Goal: Book appointment/travel/reservation

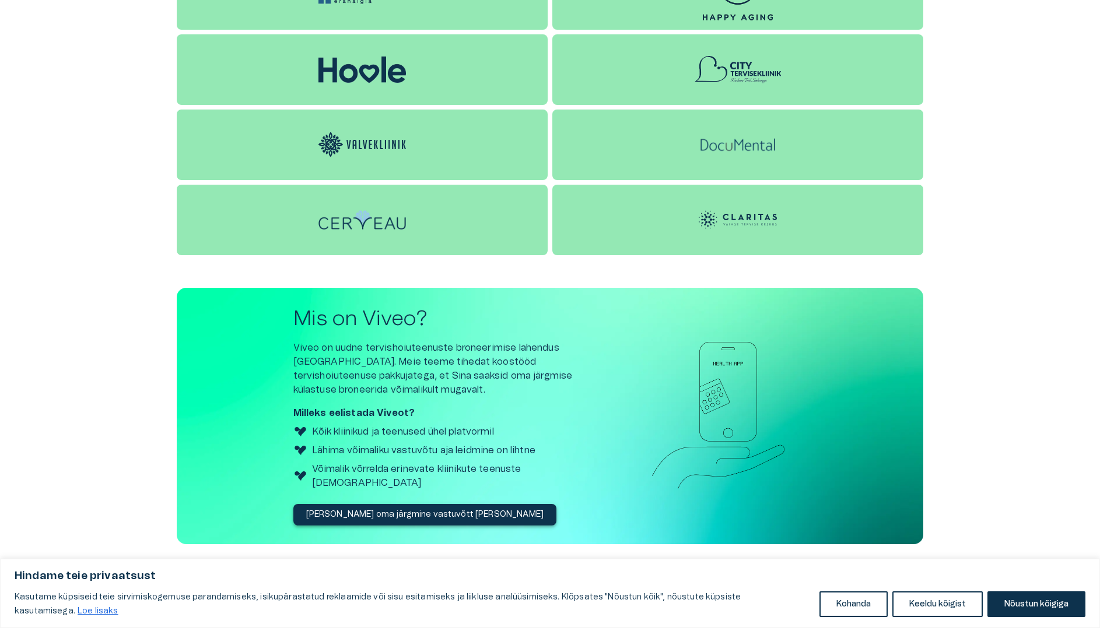
scroll to position [1374, 0]
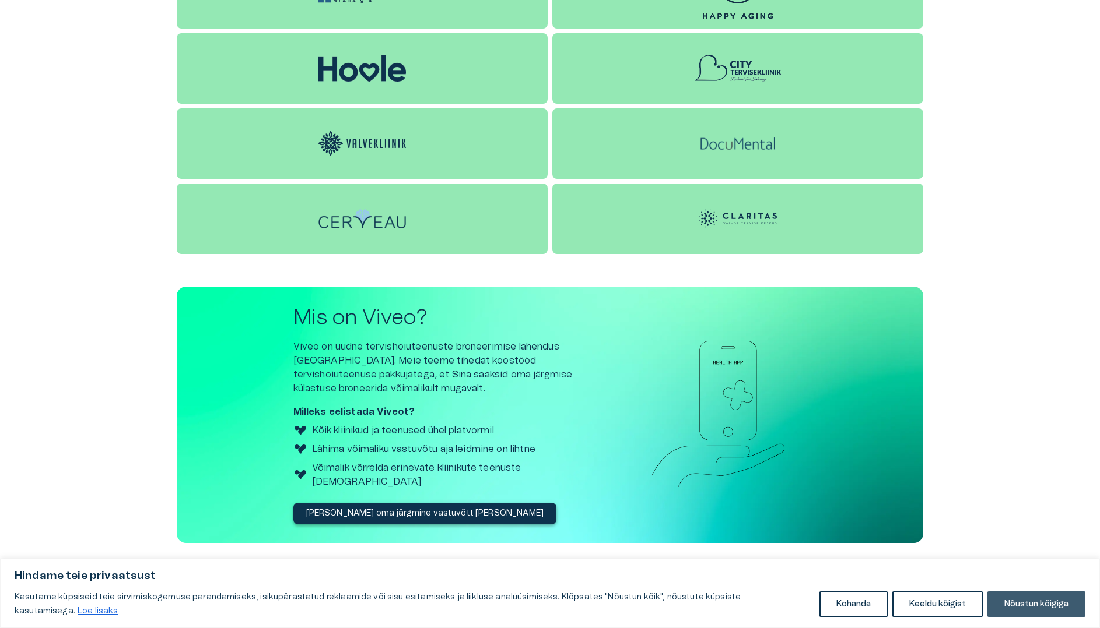
drag, startPoint x: 1038, startPoint y: 605, endPoint x: 0, endPoint y: 21, distance: 1190.6
click at [1038, 605] on button "Nõustun kõigiga" at bounding box center [1036, 605] width 98 height 26
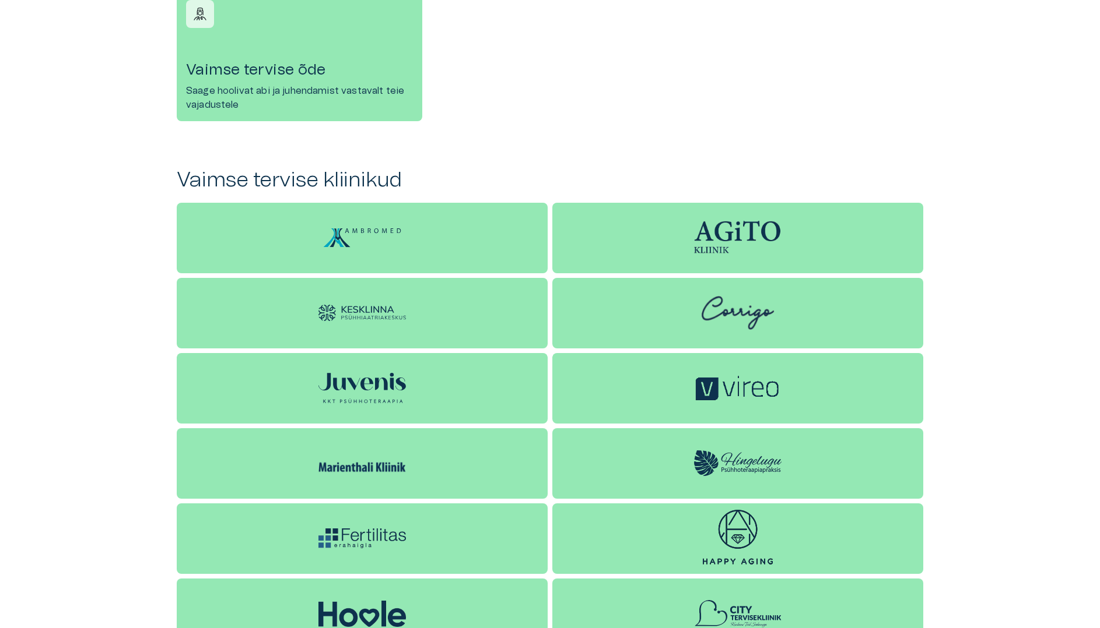
scroll to position [833, 0]
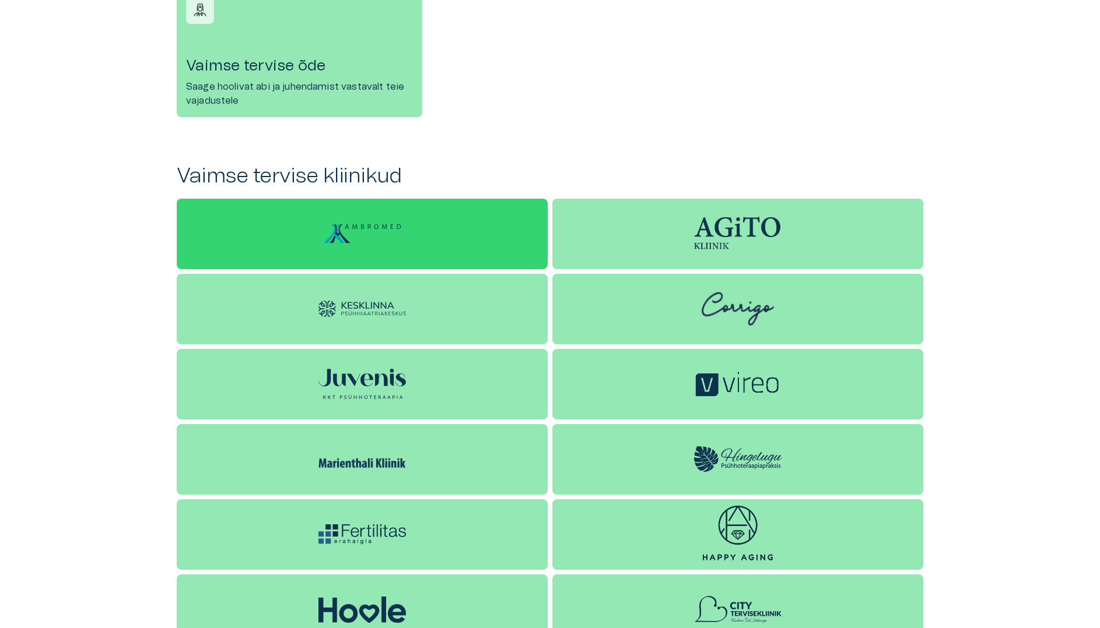
click at [436, 253] on div at bounding box center [362, 234] width 371 height 71
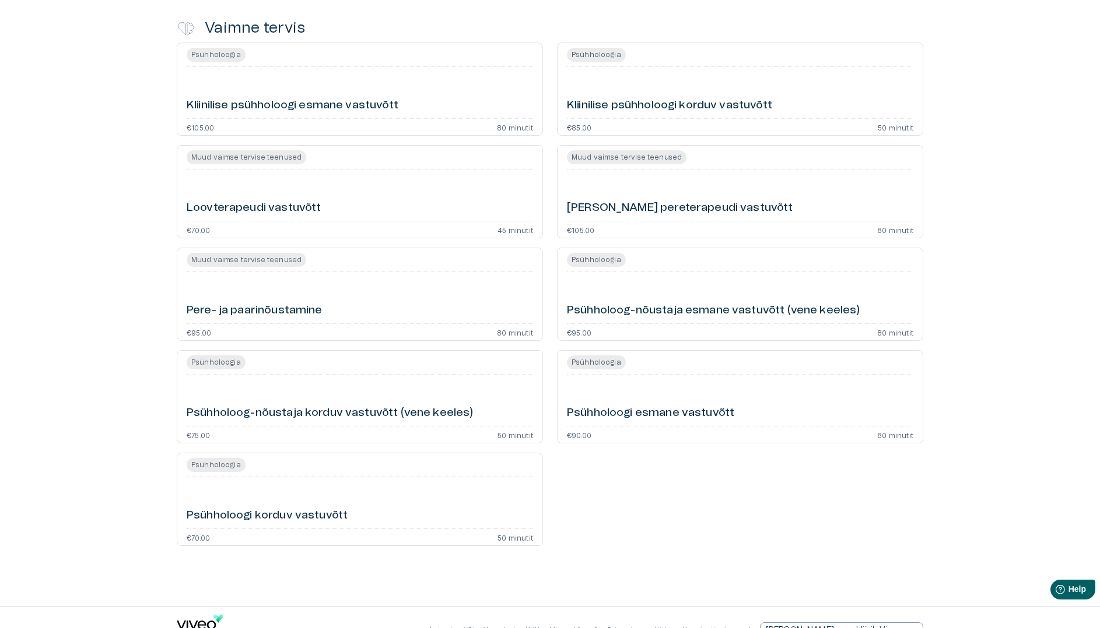
click at [267, 319] on h6 "Pere- ja paarinõustamine" at bounding box center [255, 311] width 136 height 16
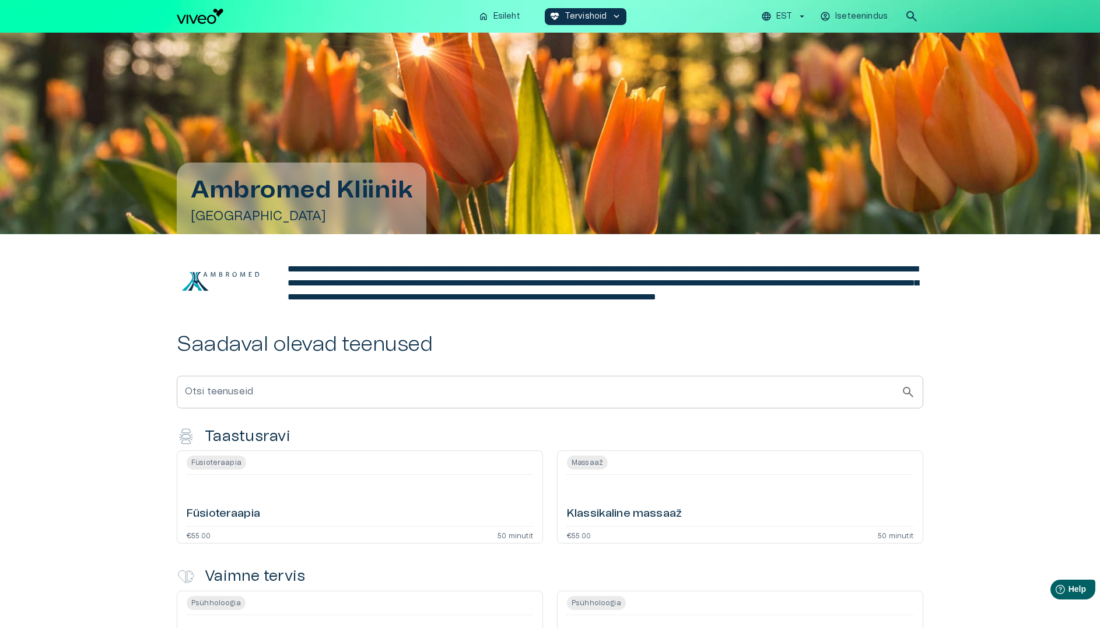
scroll to position [833, 0]
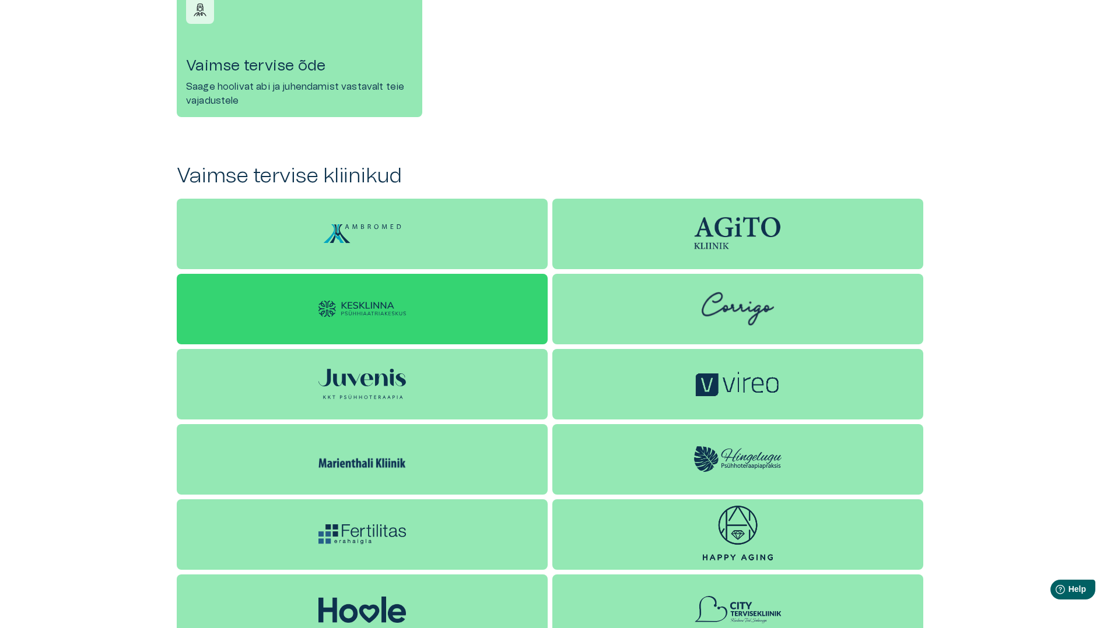
click at [396, 318] on div at bounding box center [362, 309] width 371 height 71
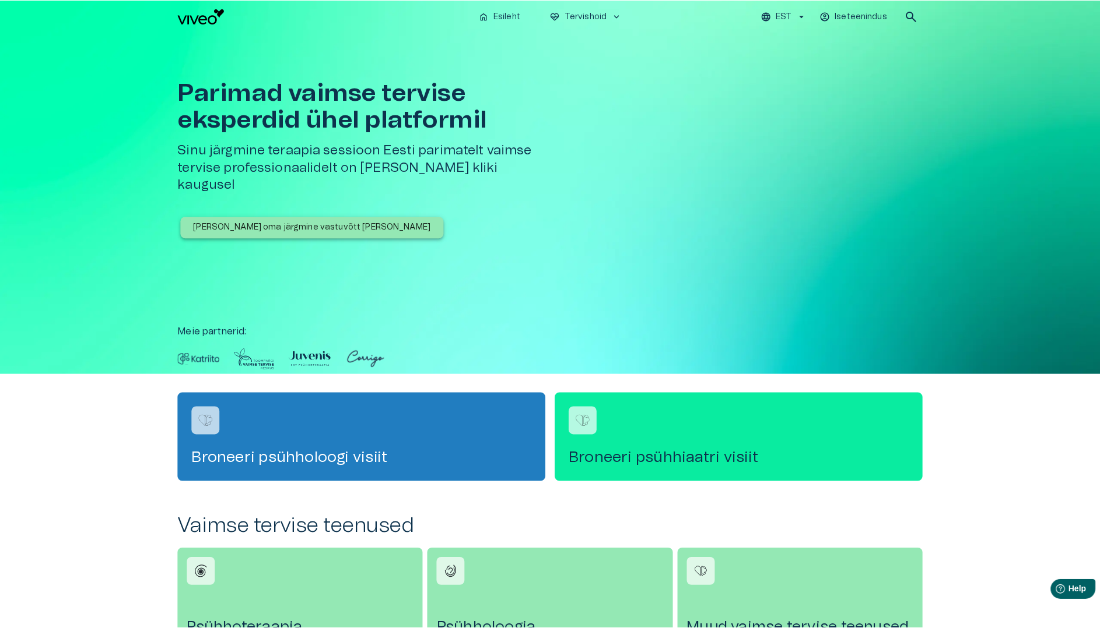
scroll to position [833, 0]
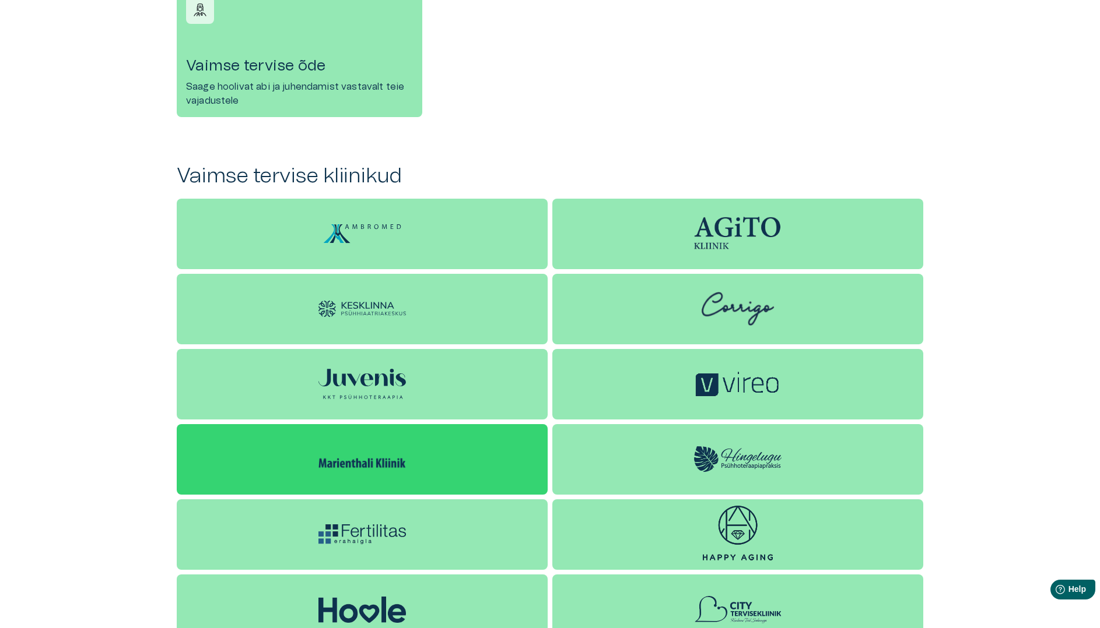
click at [459, 489] on div at bounding box center [362, 459] width 371 height 71
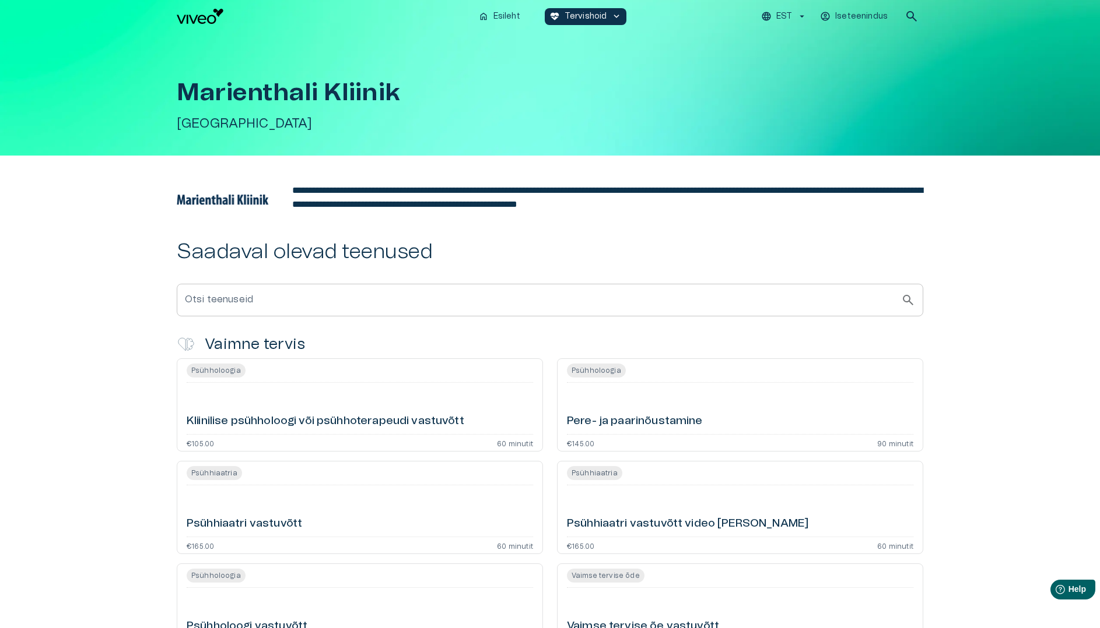
scroll to position [833, 0]
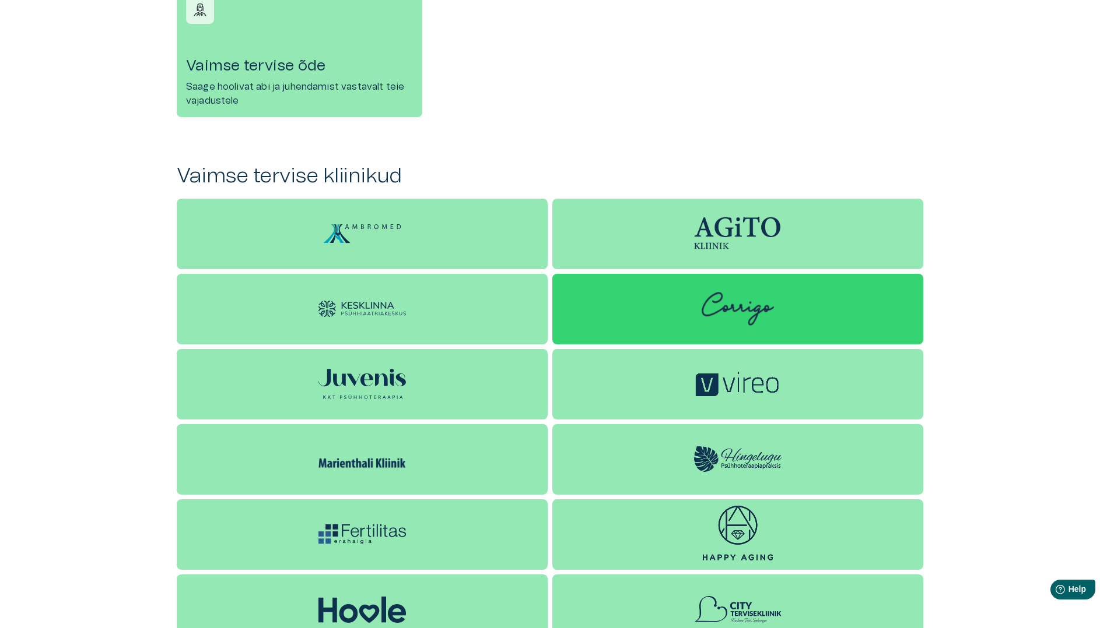
click at [754, 303] on img at bounding box center [737, 309] width 87 height 70
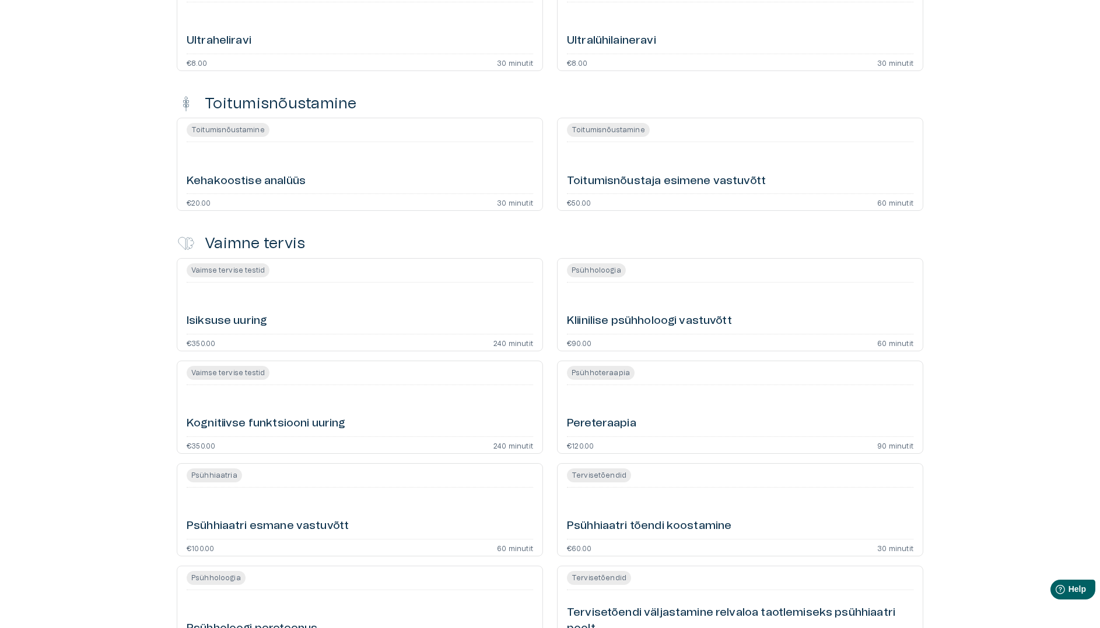
scroll to position [2537, 0]
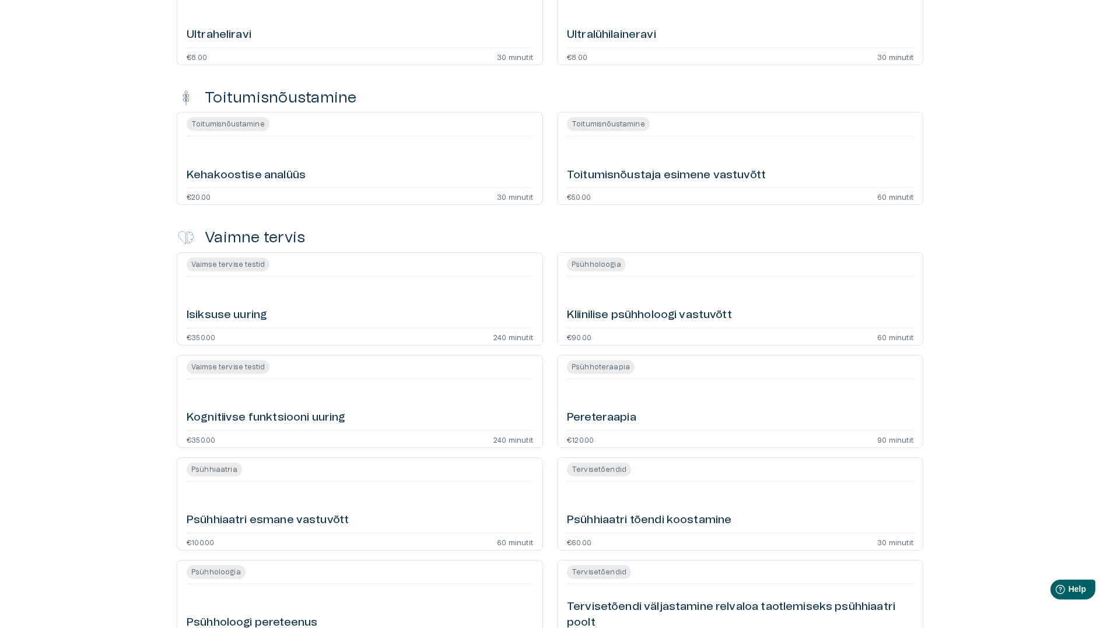
click at [707, 185] on div "Toitumisnõustamine Toitumisnõustaja esimene vastuvõtt €50.00 60 minutit" at bounding box center [740, 158] width 366 height 93
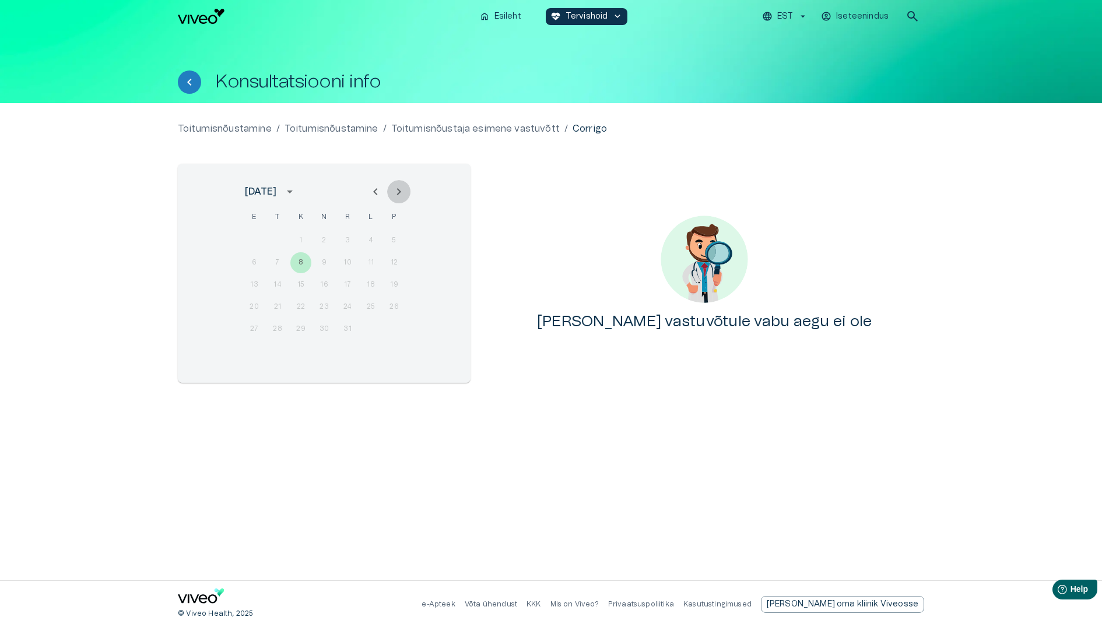
click at [406, 194] on button "Next month" at bounding box center [398, 191] width 23 height 23
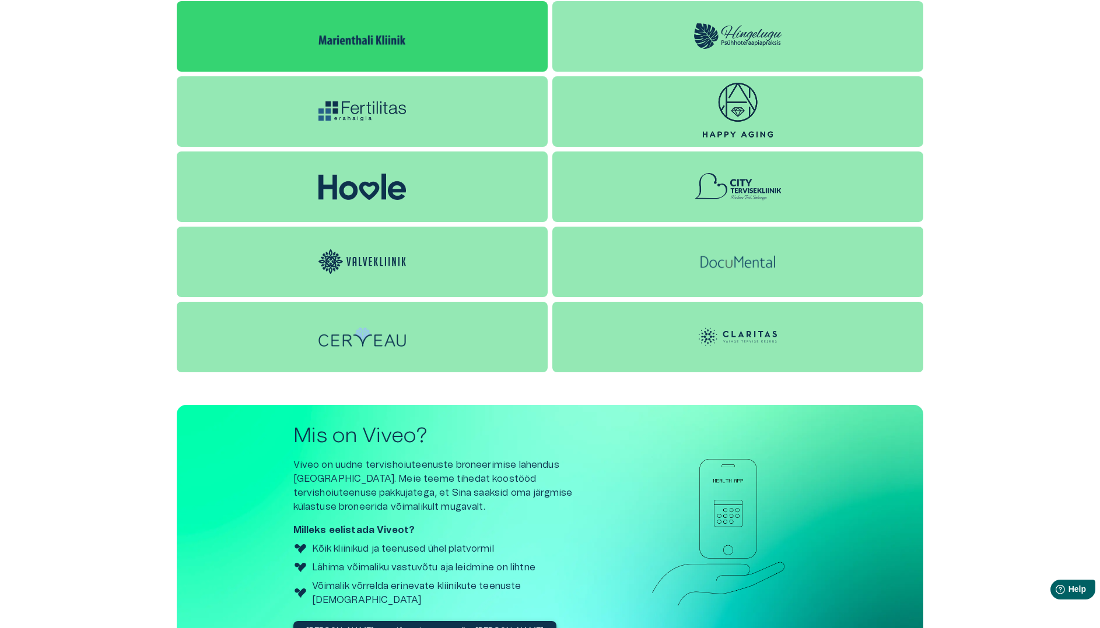
scroll to position [1279, 0]
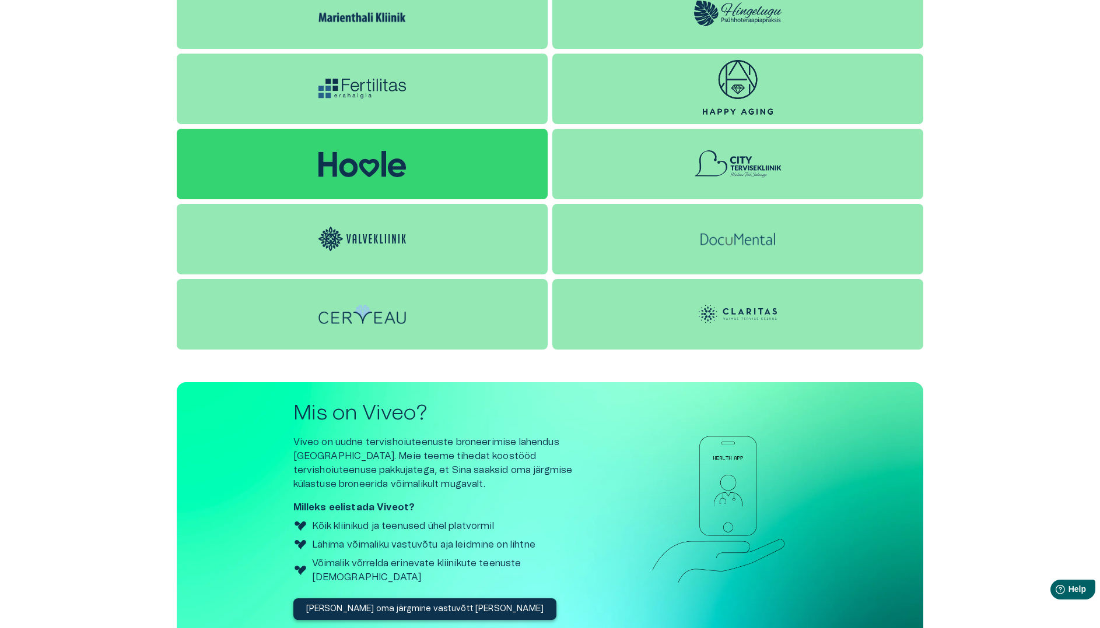
click at [423, 173] on div at bounding box center [362, 164] width 371 height 71
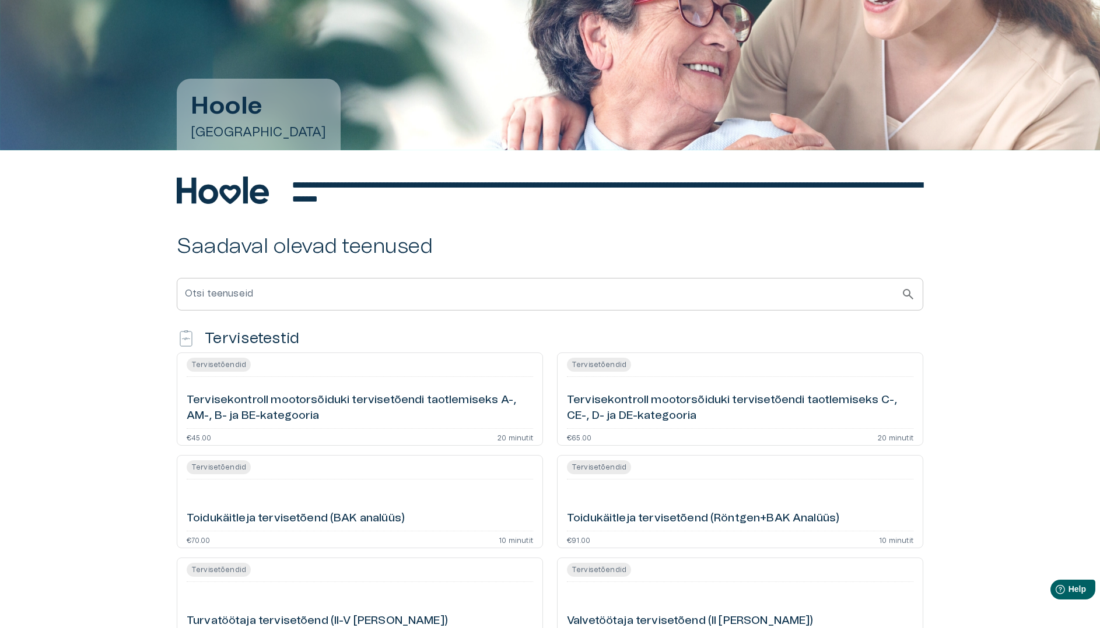
scroll to position [6, 0]
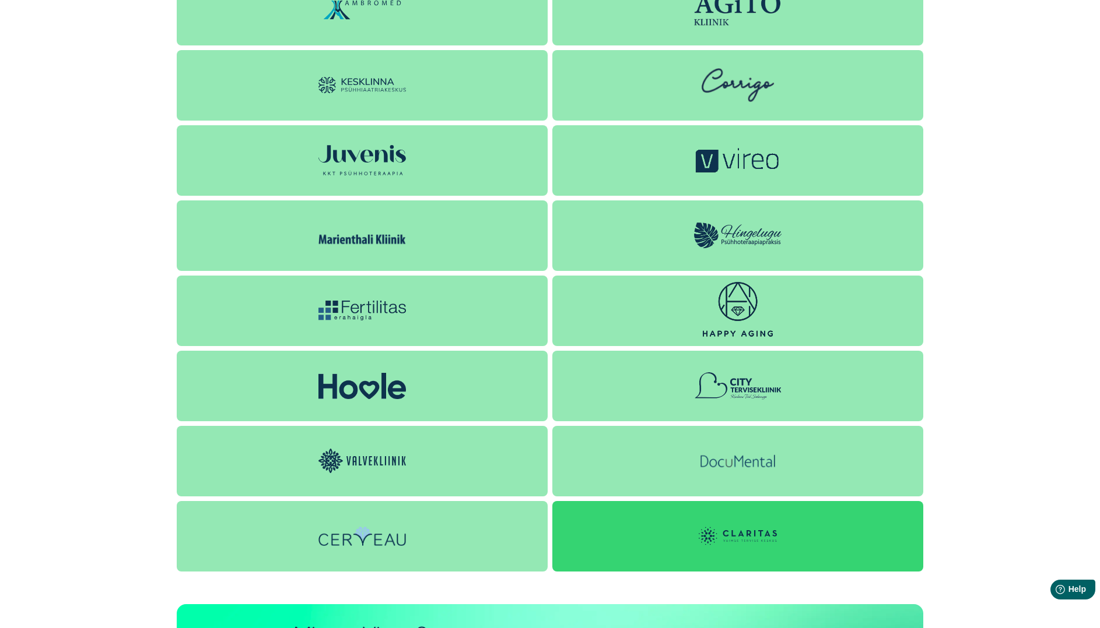
scroll to position [1058, 0]
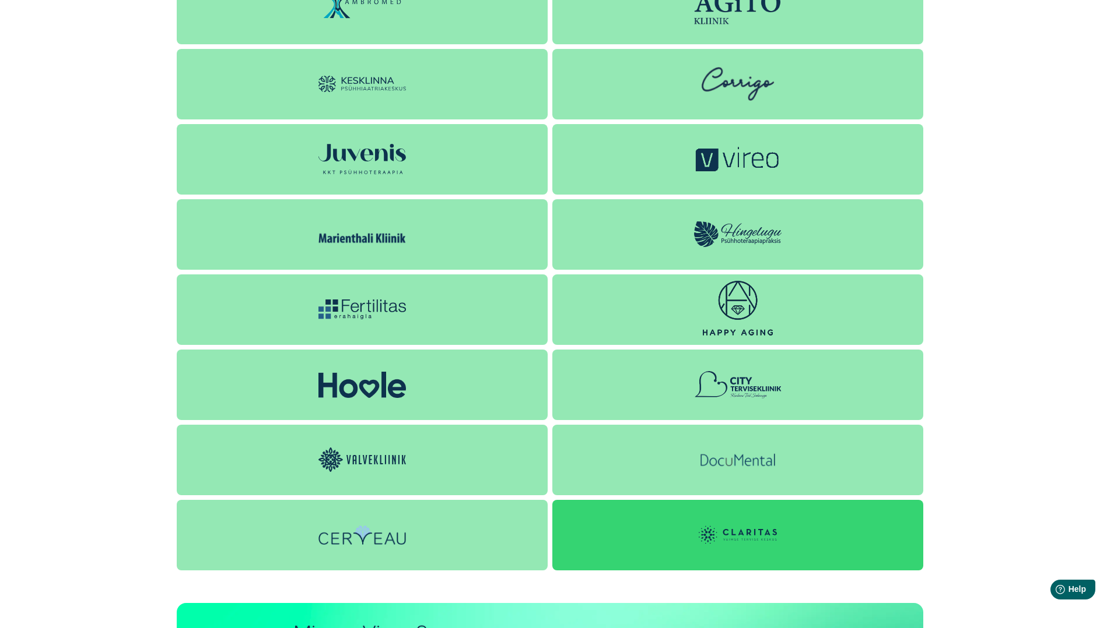
click at [731, 540] on img at bounding box center [737, 535] width 87 height 35
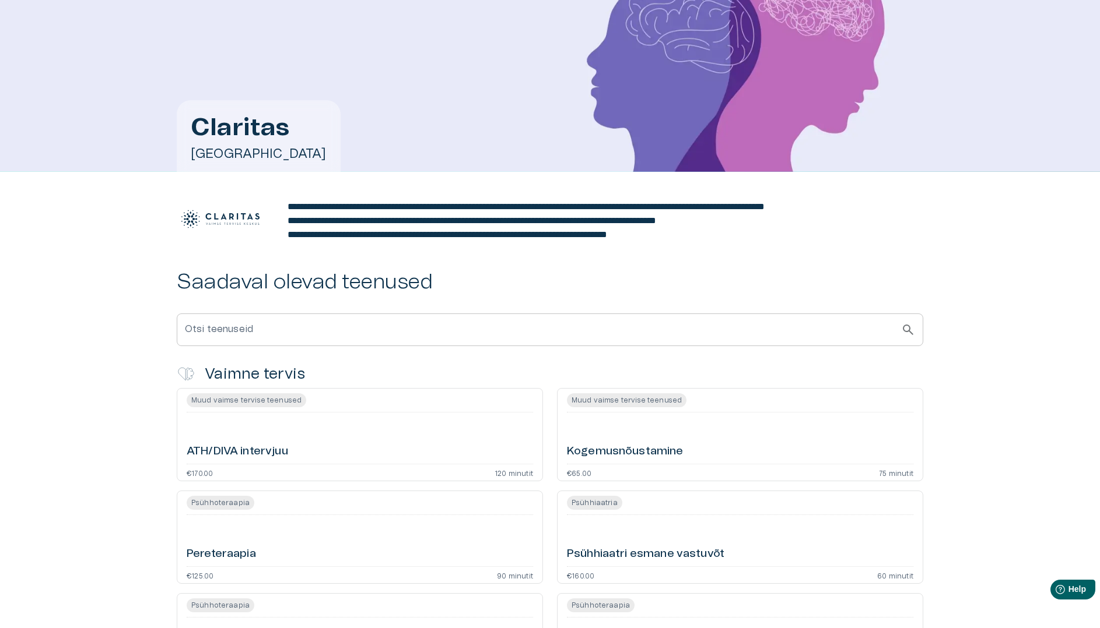
scroll to position [60, 0]
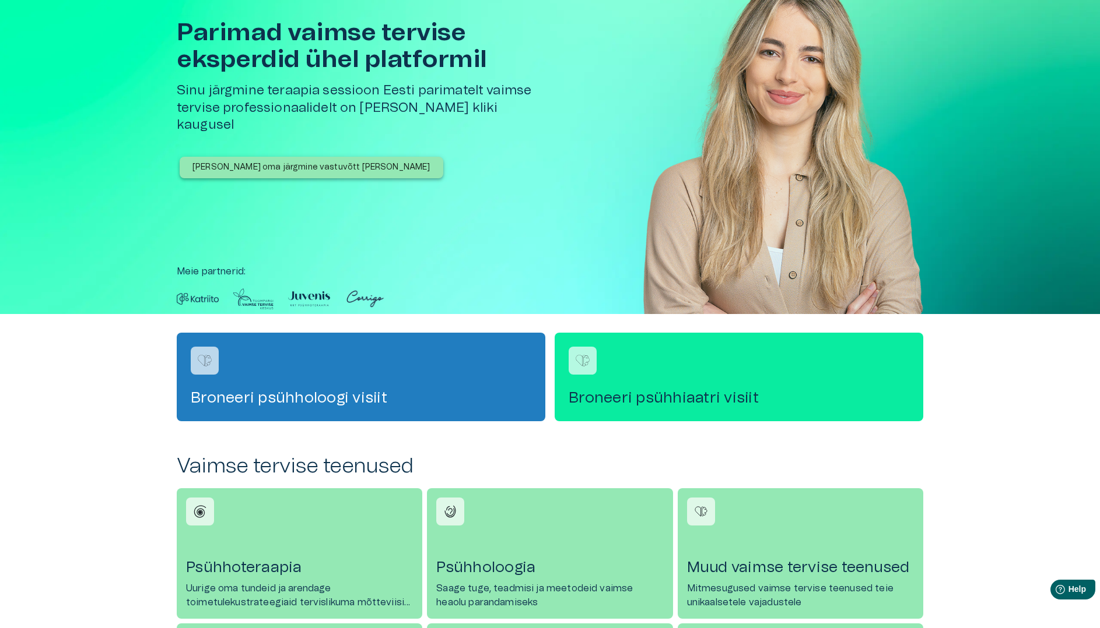
scroll to position [1058, 0]
